Goal: Task Accomplishment & Management: Manage account settings

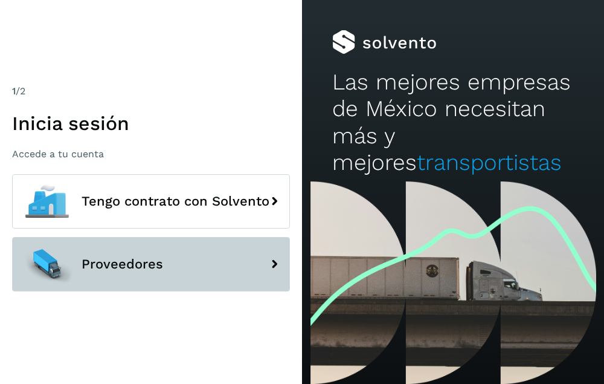
click at [198, 266] on button "Proveedores" at bounding box center [151, 264] width 278 height 54
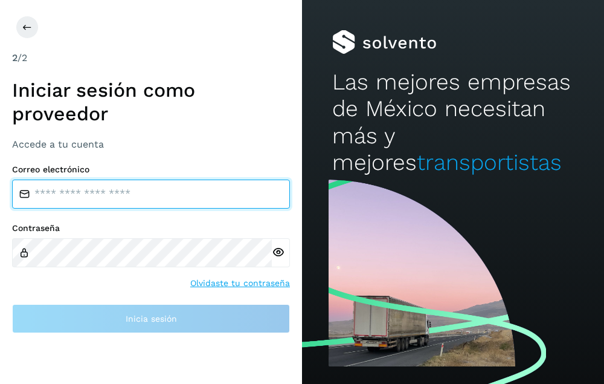
type input "**********"
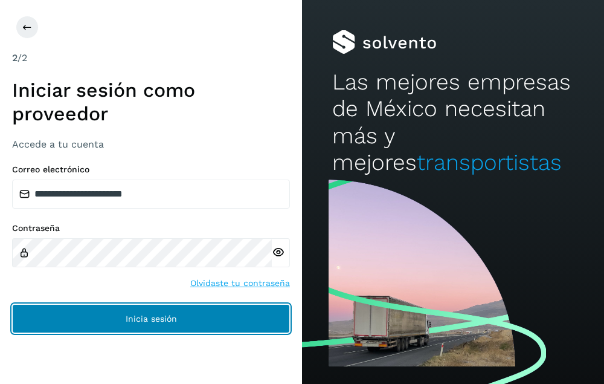
click at [176, 311] on button "Inicia sesión" at bounding box center [151, 318] width 278 height 29
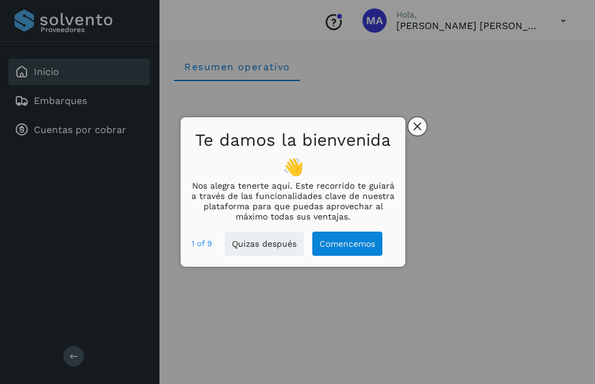
click at [418, 124] on icon "close," at bounding box center [417, 126] width 8 height 8
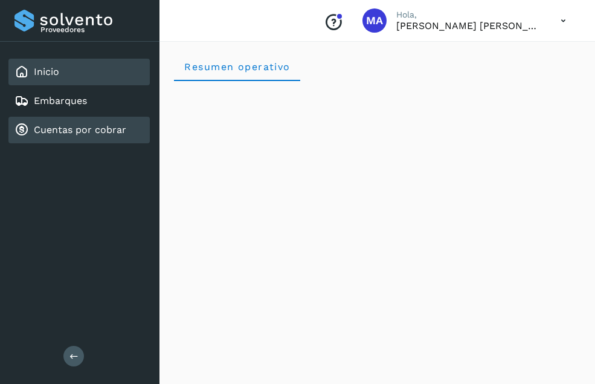
click at [108, 134] on link "Cuentas por cobrar" at bounding box center [80, 129] width 92 height 11
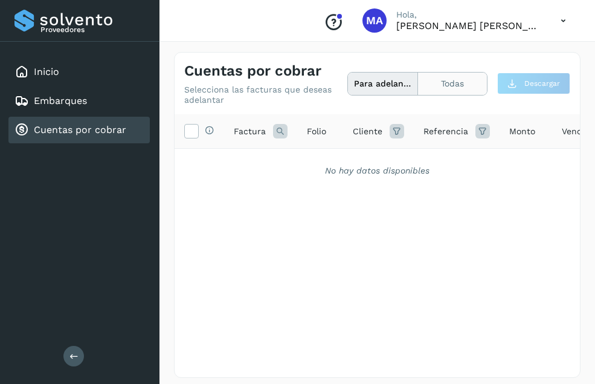
click at [439, 89] on button "Todas" at bounding box center [452, 84] width 69 height 22
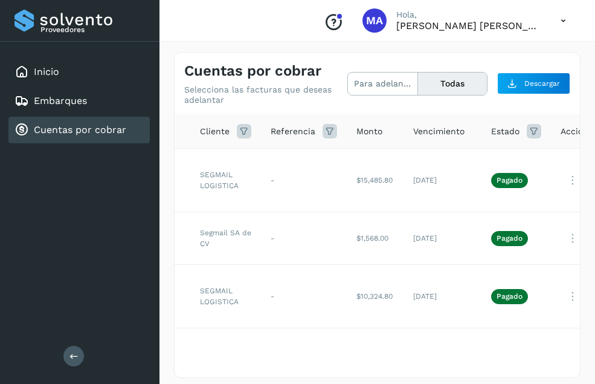
scroll to position [0, 158]
